Goal: Information Seeking & Learning: Learn about a topic

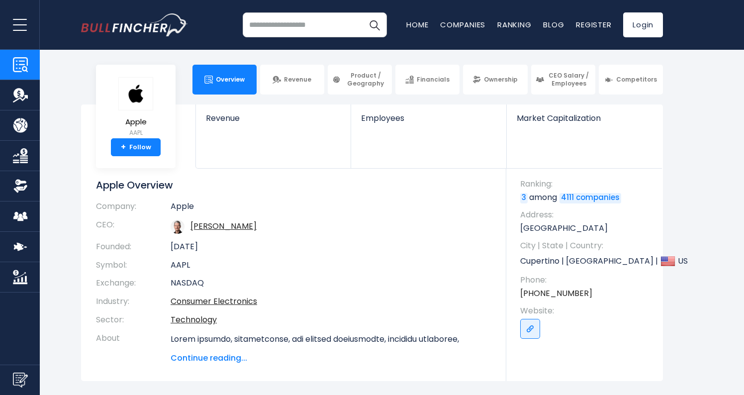
click at [343, 272] on td "AAPL" at bounding box center [331, 265] width 321 height 18
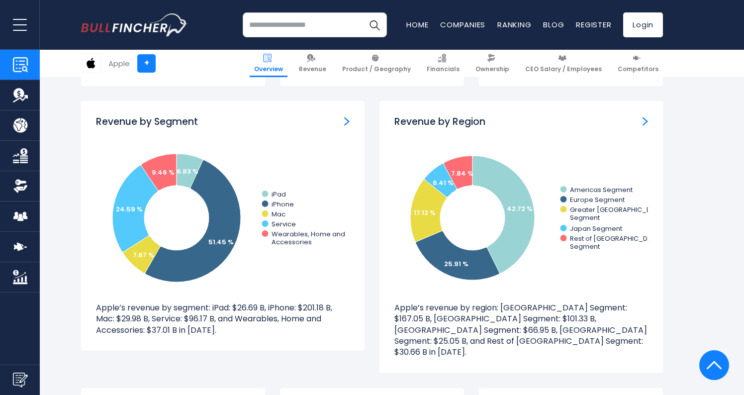
scroll to position [890, 0]
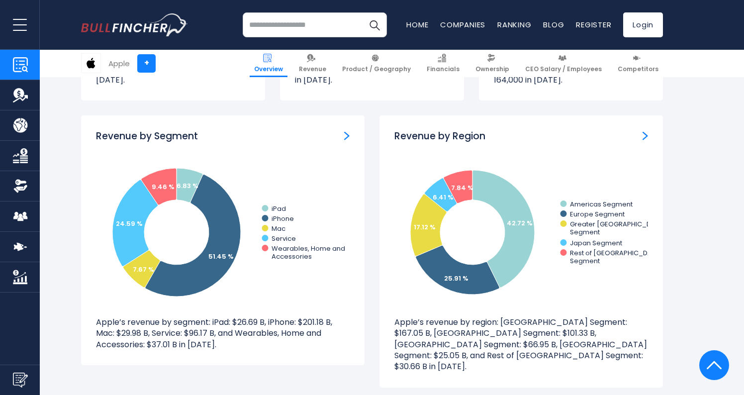
click at [341, 130] on div "Revenue by Segment" at bounding box center [223, 136] width 254 height 12
click at [345, 131] on img "Revenue by Segment" at bounding box center [346, 135] width 5 height 9
click at [345, 138] on div "Revenue by Segment Created with Highcharts 12.1.2 6.83 % 51.45 % 7.67 % 24.59 %…" at bounding box center [223, 240] width 284 height 250
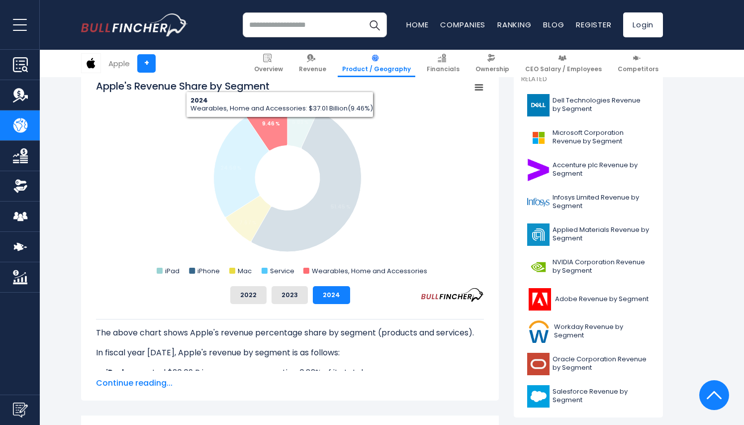
scroll to position [289, 0]
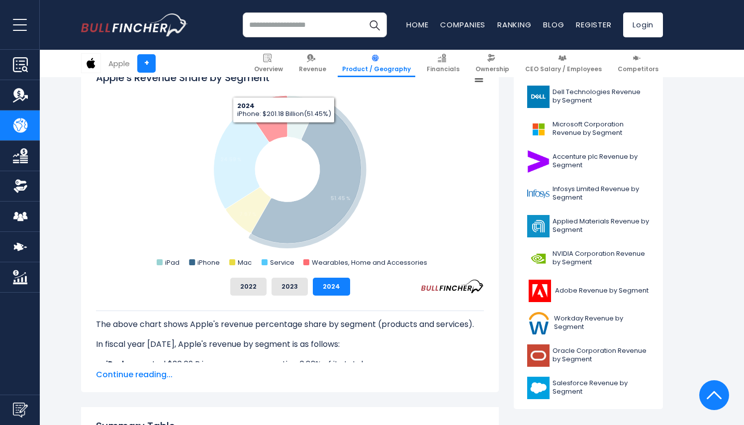
click at [378, 163] on rect "Apple's Revenue Share by Segment" at bounding box center [290, 170] width 388 height 199
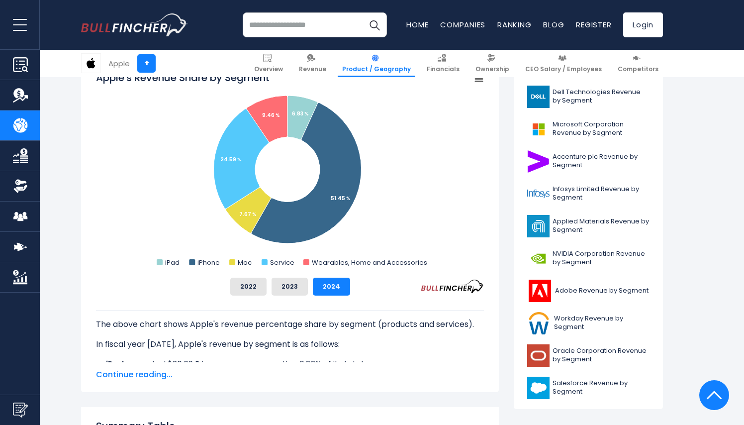
click at [126, 377] on span "Continue reading..." at bounding box center [290, 375] width 388 height 12
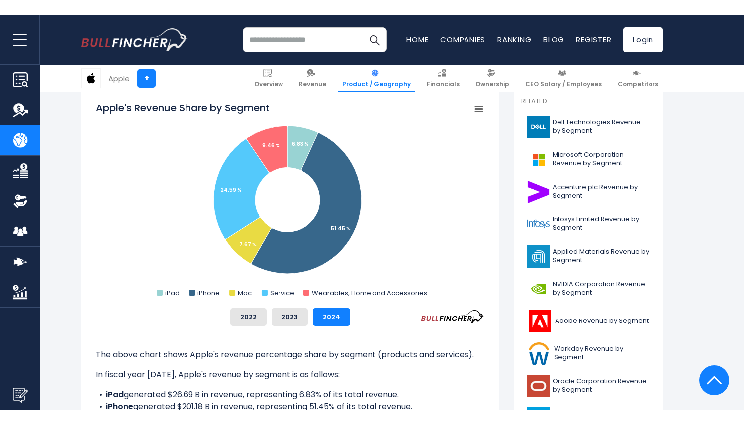
scroll to position [274, 0]
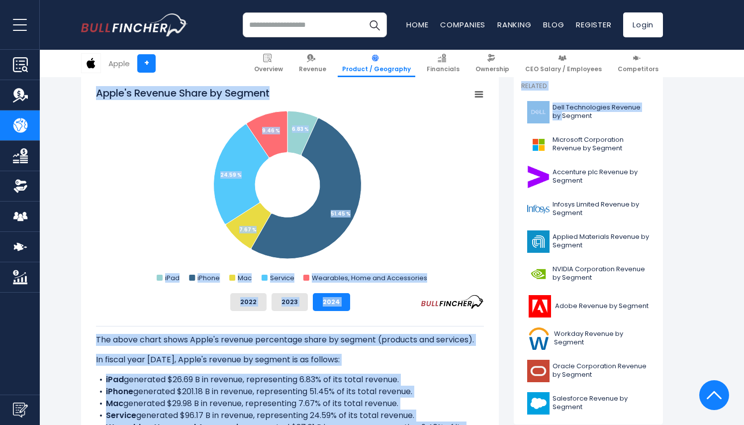
drag, startPoint x: 496, startPoint y: 114, endPoint x: 516, endPoint y: 114, distance: 19.9
drag, startPoint x: 498, startPoint y: 107, endPoint x: 522, endPoint y: 108, distance: 23.4
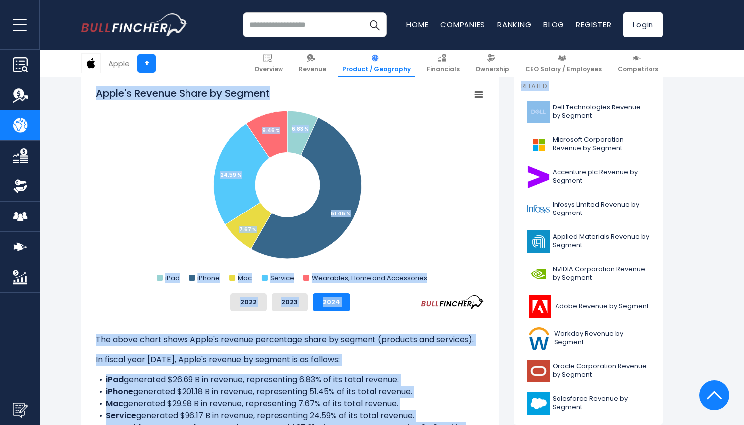
click at [498, 108] on div "Apple's Revenue Share by Segment Created with Highcharts 12.1.2 Chart context m…" at bounding box center [290, 293] width 418 height 436
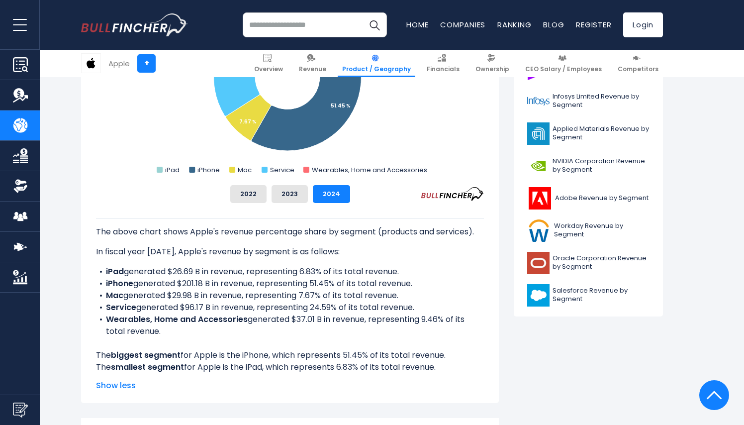
scroll to position [382, 0]
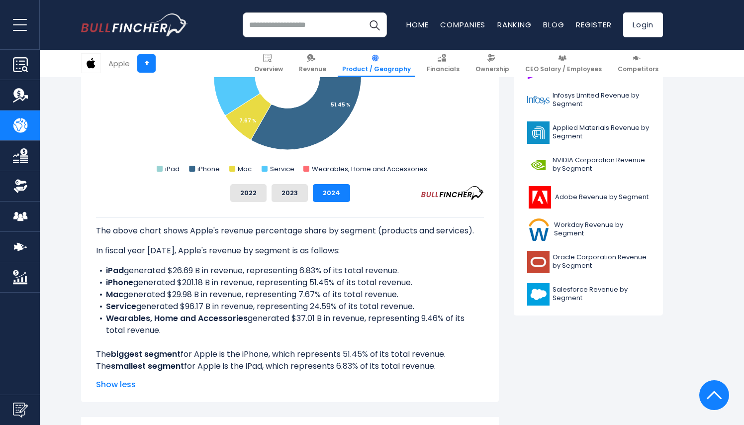
drag, startPoint x: 97, startPoint y: 229, endPoint x: 171, endPoint y: 323, distance: 119.7
click at [171, 323] on div "The above chart shows Apple's revenue percentage share by segment (products and…" at bounding box center [290, 294] width 388 height 155
click at [168, 329] on li "Wearables, Home and Accessories generated $37.01 B in revenue, representing 9.4…" at bounding box center [290, 324] width 388 height 24
drag, startPoint x: 96, startPoint y: 228, endPoint x: 163, endPoint y: 330, distance: 121.7
click at [163, 330] on div "The above chart shows Apple's revenue percentage share by segment (products and…" at bounding box center [290, 294] width 388 height 155
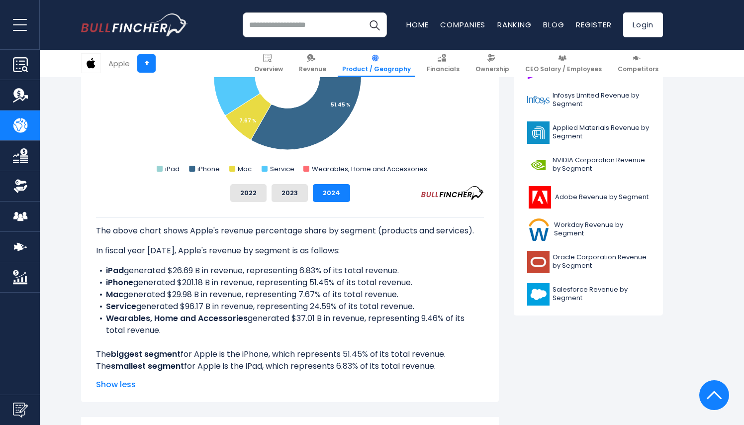
copy div "The above chart shows Apple's revenue percentage share by segment (products and…"
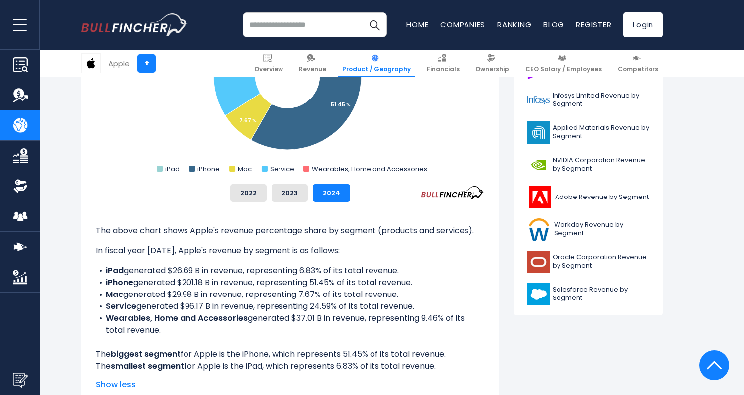
drag, startPoint x: 95, startPoint y: 227, endPoint x: 169, endPoint y: 328, distance: 124.7
click at [169, 328] on div "Apple's Revenue Share by Segment Created with Highcharts 12.1.2 Chart context m…" at bounding box center [290, 184] width 418 height 436
copy div "The above chart shows Apple's revenue percentage share by segment (products and…"
click at [131, 302] on b "Service" at bounding box center [121, 305] width 30 height 11
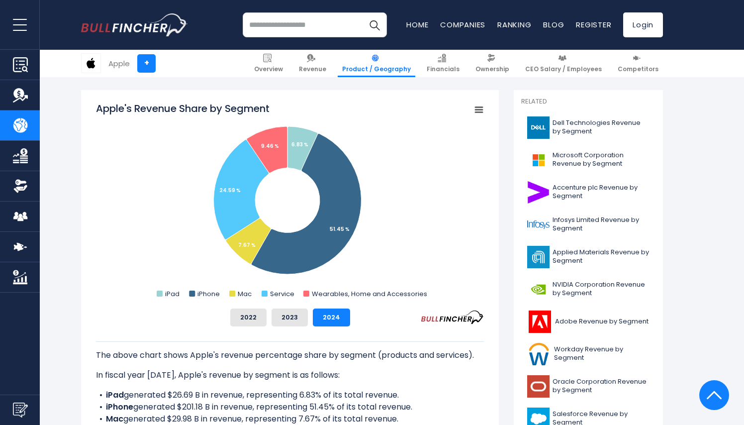
scroll to position [253, 0]
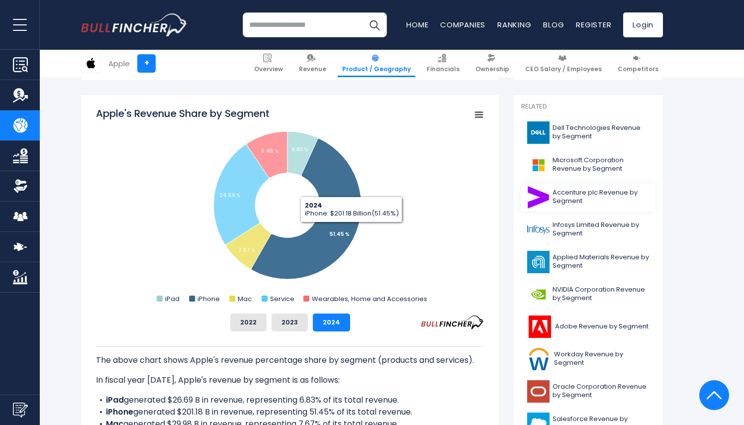
click at [552, 204] on link "Accenture plc Revenue by Segment" at bounding box center [588, 197] width 134 height 27
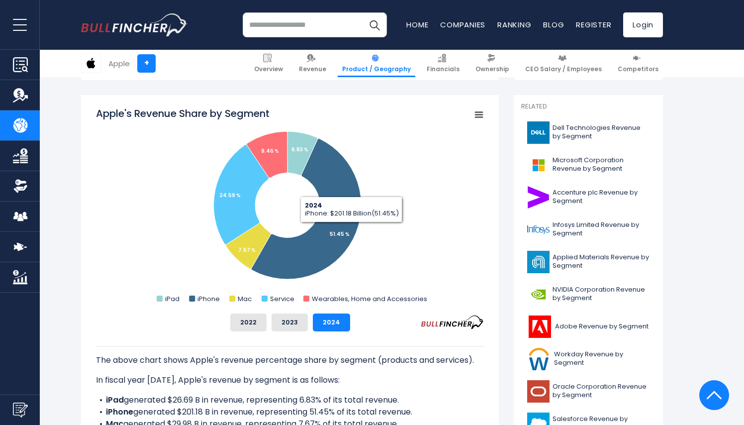
click at [443, 221] on rect "Apple's Revenue Share by Segment" at bounding box center [290, 205] width 388 height 199
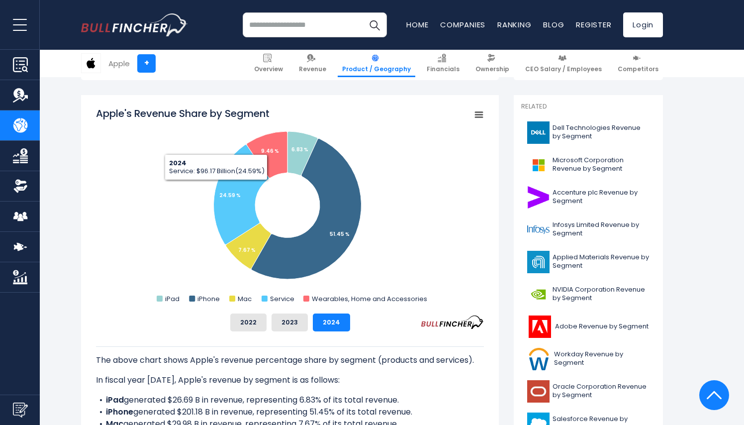
click at [181, 169] on rect "Apple's Revenue Share by Segment" at bounding box center [290, 205] width 388 height 199
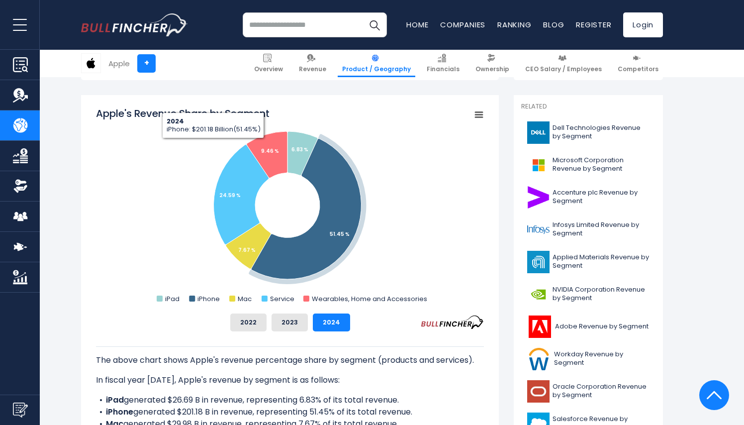
click at [298, 246] on icon "Apple's Revenue Share by Segment" at bounding box center [306, 209] width 110 height 141
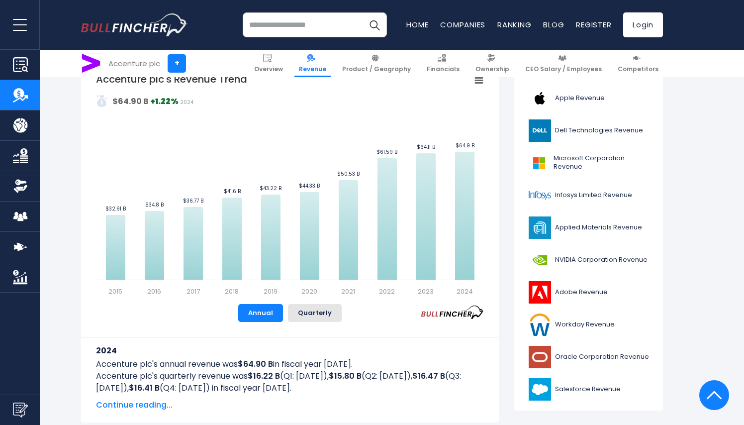
scroll to position [228, 0]
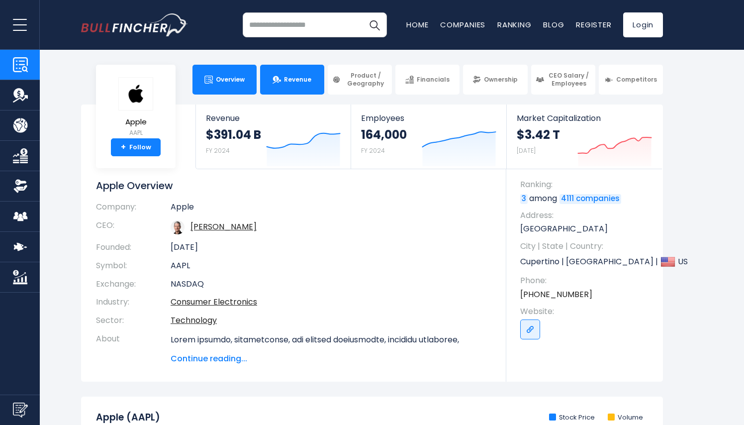
click at [303, 84] on span "Revenue" at bounding box center [297, 80] width 27 height 8
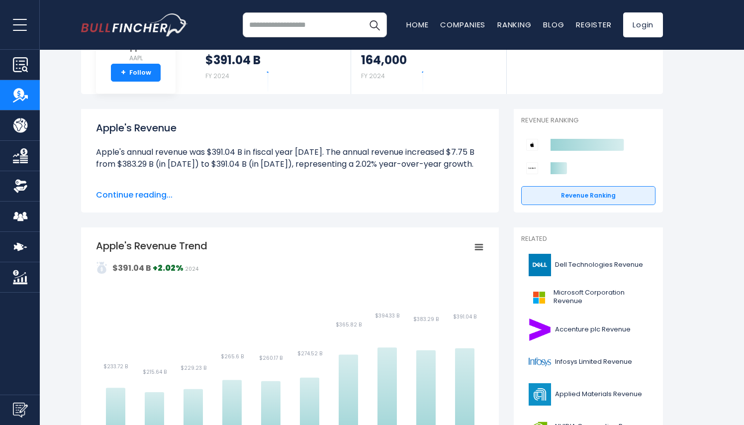
scroll to position [75, 0]
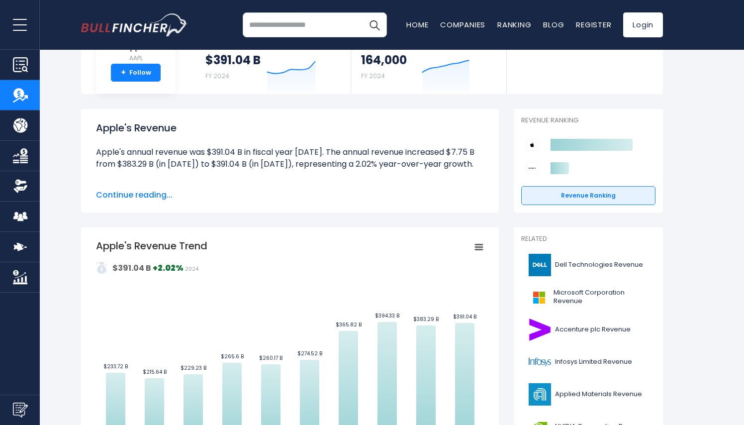
click at [156, 198] on span "Continue reading..." at bounding box center [290, 195] width 388 height 12
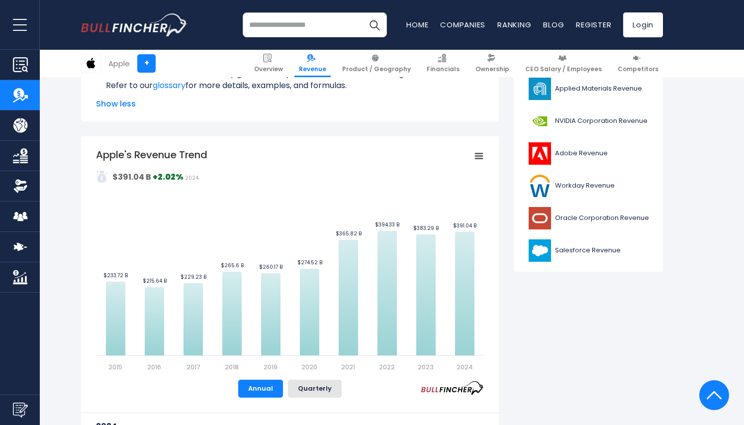
scroll to position [122, 0]
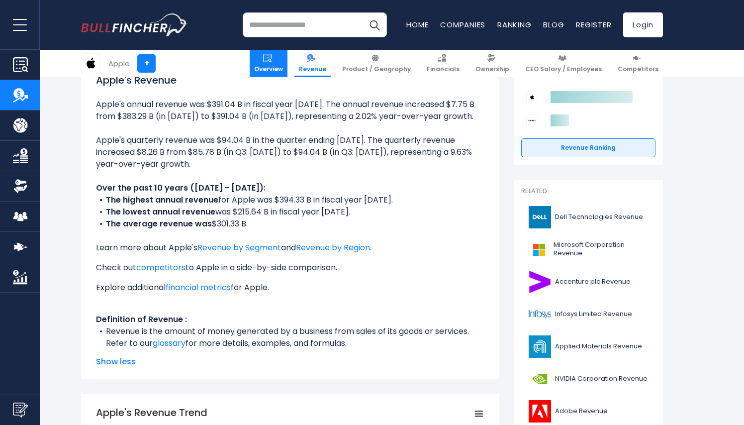
click at [272, 61] on img at bounding box center [267, 58] width 8 height 8
